Goal: Entertainment & Leisure: Consume media (video, audio)

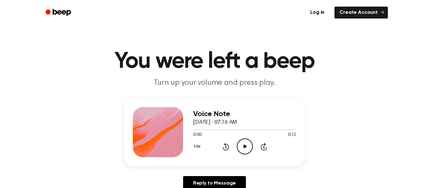
click at [246, 149] on icon "Play Audio" at bounding box center [245, 146] width 16 height 16
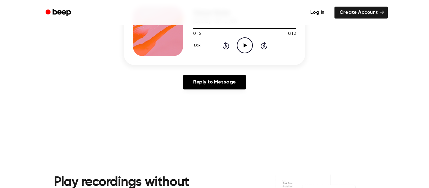
scroll to position [100, 0]
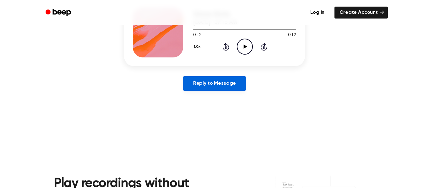
click at [234, 78] on link "Reply to Message" at bounding box center [214, 83] width 63 height 14
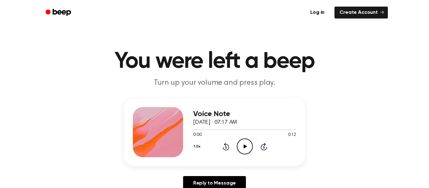
click at [239, 157] on div "Voice Note September 5, 2025 · 07:17 AM 0:00 0:12 Your browser does not support…" at bounding box center [214, 132] width 181 height 68
click at [250, 146] on icon "Play Audio" at bounding box center [245, 146] width 16 height 16
click at [248, 149] on icon "Play Audio" at bounding box center [245, 146] width 16 height 16
click at [246, 147] on icon at bounding box center [244, 146] width 3 height 4
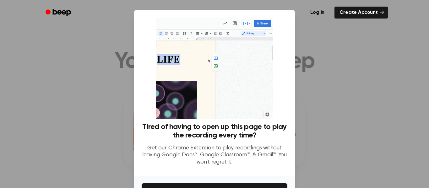
click at [339, 150] on div at bounding box center [214, 94] width 429 height 188
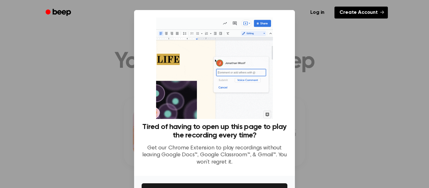
click at [345, 14] on link "Create Account" at bounding box center [360, 13] width 53 height 12
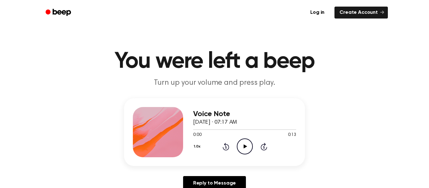
click at [243, 144] on icon "Play Audio" at bounding box center [245, 146] width 16 height 16
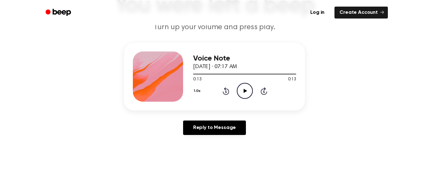
scroll to position [56, 0]
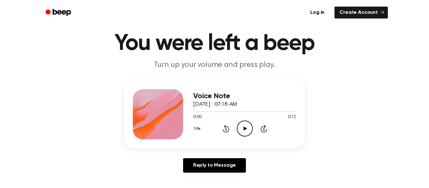
scroll to position [20, 0]
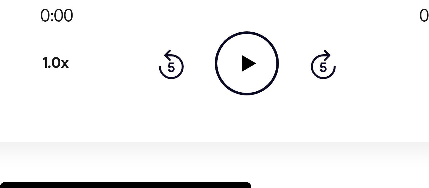
click at [247, 126] on icon "Play Audio" at bounding box center [245, 127] width 16 height 16
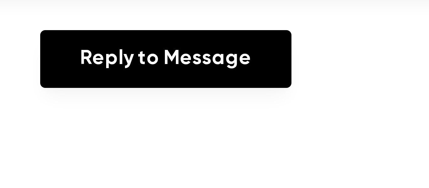
scroll to position [28, 0]
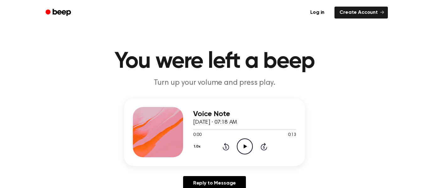
click at [248, 147] on icon "Play Audio" at bounding box center [245, 146] width 16 height 16
click at [247, 151] on icon "Play Audio" at bounding box center [245, 146] width 16 height 16
click at [245, 145] on icon "Play Audio" at bounding box center [245, 146] width 16 height 16
click at [247, 149] on icon "Play Audio" at bounding box center [245, 146] width 16 height 16
click at [241, 150] on icon "Play Audio" at bounding box center [245, 146] width 16 height 16
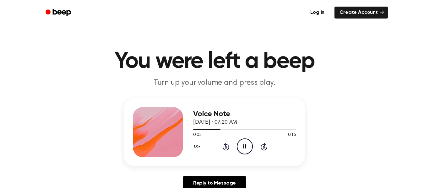
click at [233, 132] on div at bounding box center [244, 129] width 103 height 5
click at [213, 130] on div at bounding box center [244, 129] width 103 height 1
click at [246, 148] on icon "Play Audio" at bounding box center [245, 146] width 16 height 16
click at [249, 152] on icon "Play Audio" at bounding box center [245, 146] width 16 height 16
click at [215, 130] on div at bounding box center [244, 129] width 103 height 1
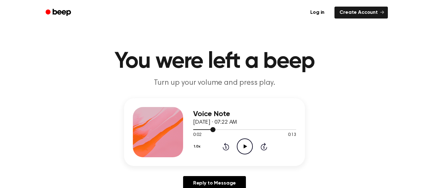
click at [248, 149] on icon "Play Audio" at bounding box center [245, 146] width 16 height 16
click at [244, 145] on icon "Pause Audio" at bounding box center [245, 146] width 16 height 16
click at [241, 151] on icon "Play Audio" at bounding box center [245, 146] width 16 height 16
click at [215, 130] on div at bounding box center [244, 129] width 103 height 1
click at [249, 149] on icon "Play Audio" at bounding box center [245, 146] width 16 height 16
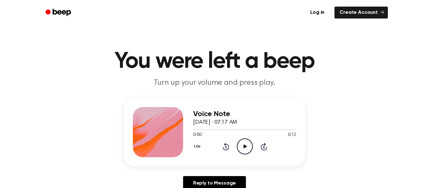
click at [232, 130] on div at bounding box center [244, 129] width 103 height 1
click at [248, 149] on icon "Play Audio" at bounding box center [245, 146] width 16 height 16
